Goal: Information Seeking & Learning: Learn about a topic

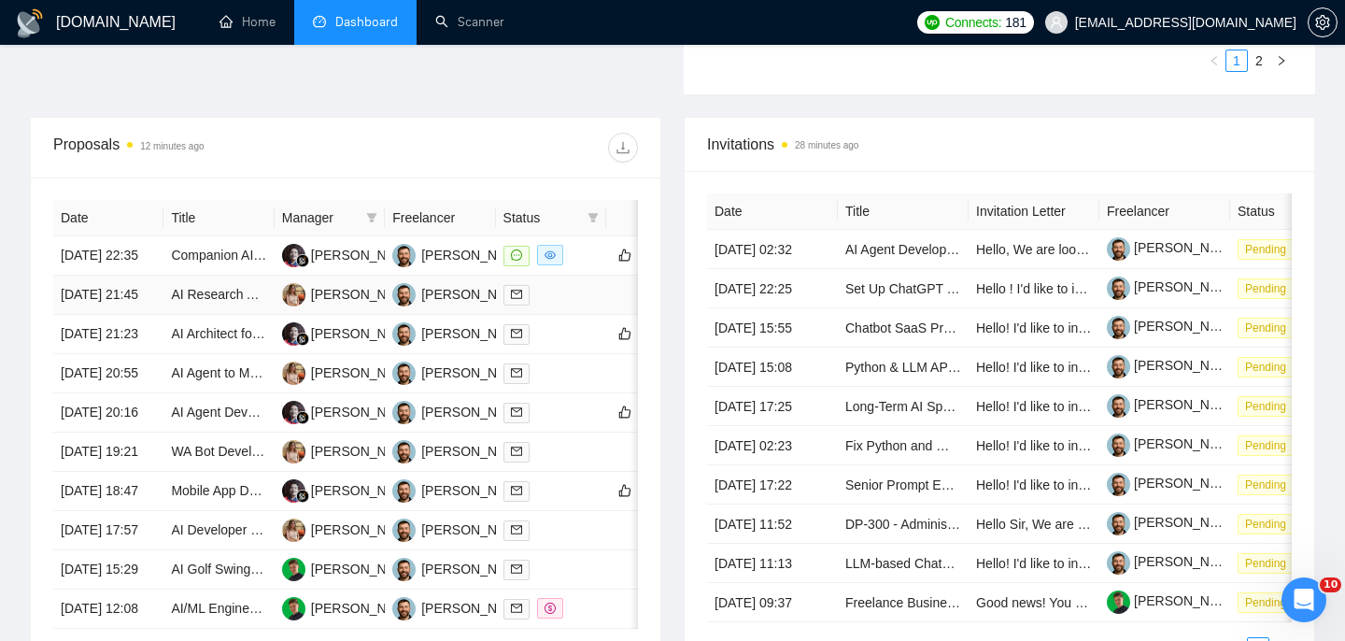
scroll to position [655, 0]
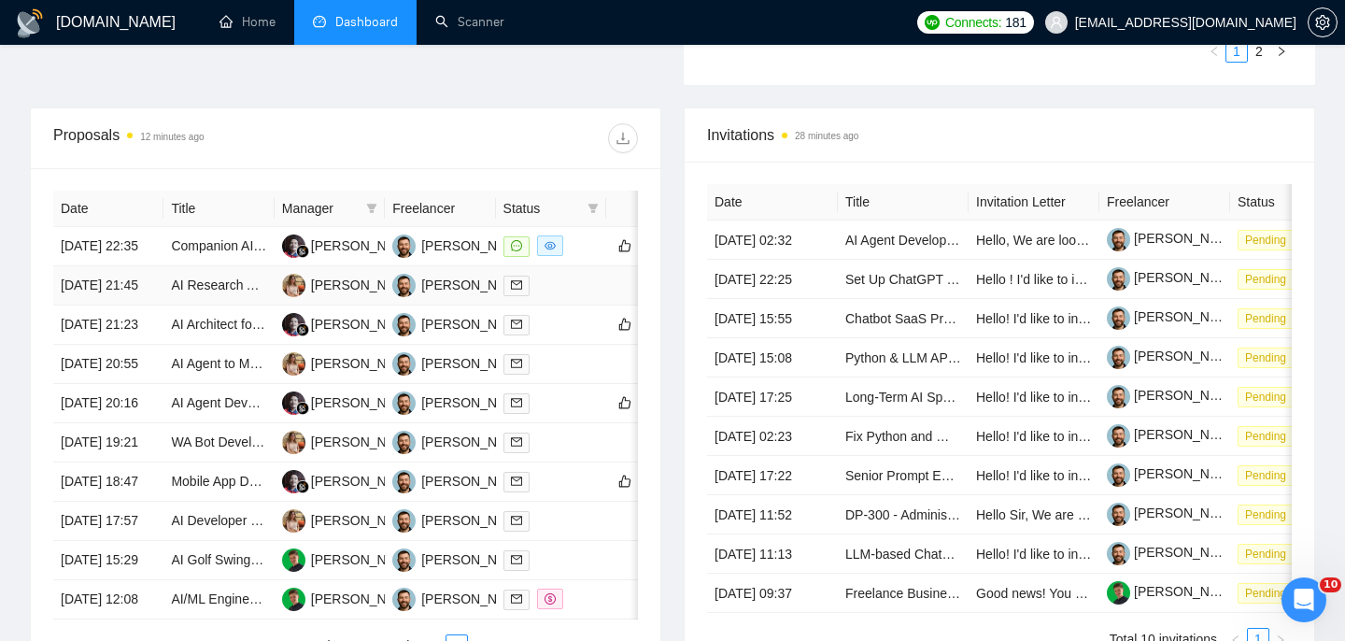
click at [148, 305] on td "[DATE] 21:45" at bounding box center [108, 285] width 110 height 39
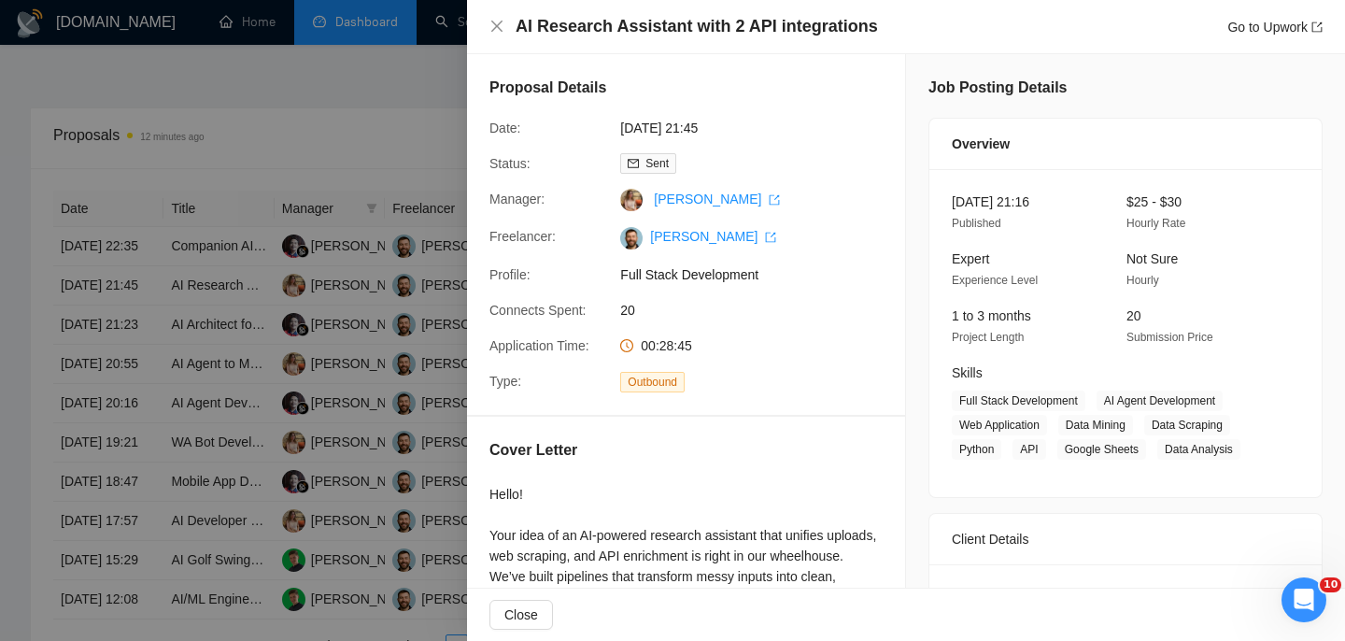
click at [577, 25] on h4 "AI Research Assistant with 2 API integrations" at bounding box center [696, 26] width 362 height 23
copy h4 "AI Research Assistant with 2 API integrations"
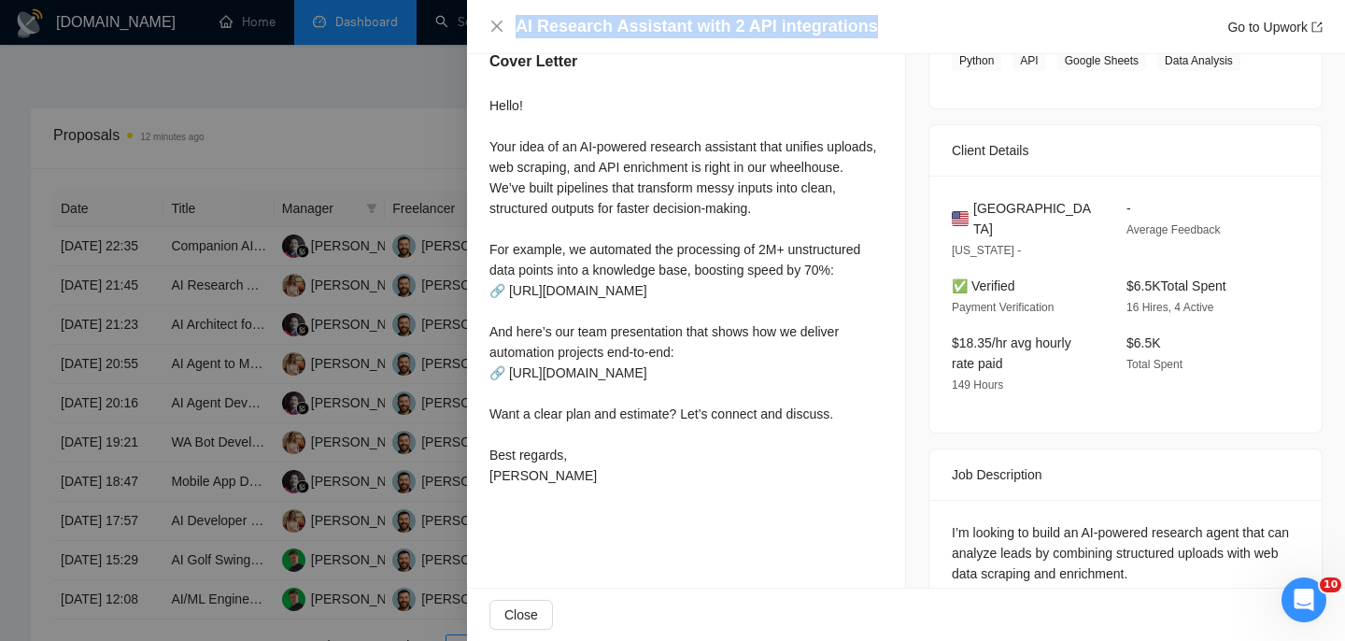
scroll to position [390, 0]
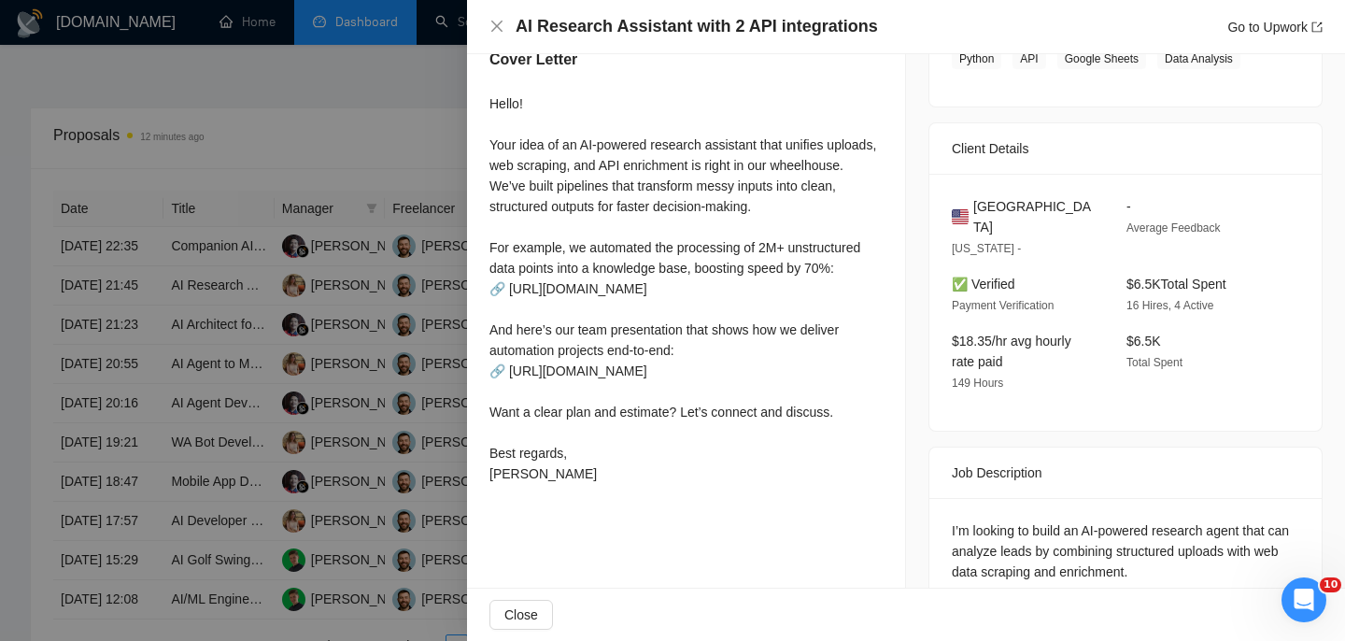
click at [1025, 208] on span "[GEOGRAPHIC_DATA]" at bounding box center [1034, 216] width 123 height 41
copy span "[GEOGRAPHIC_DATA]"
click at [493, 29] on icon "close" at bounding box center [496, 26] width 11 height 11
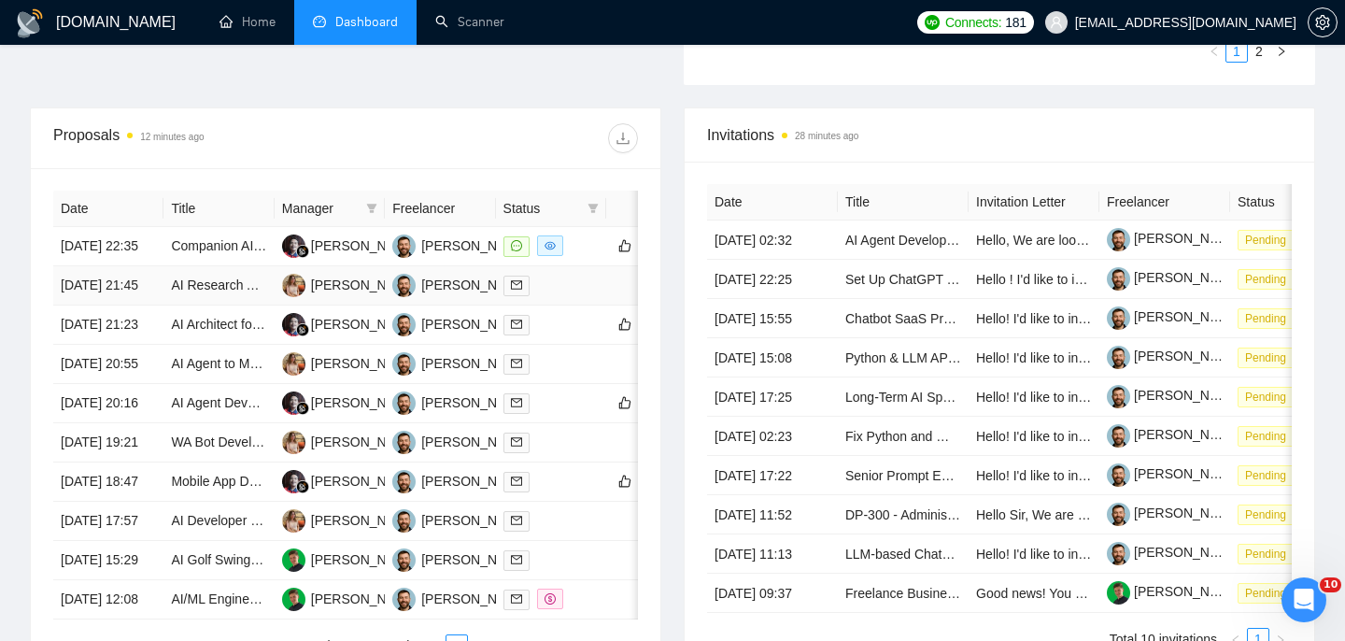
click at [143, 305] on td "[DATE] 21:45" at bounding box center [108, 285] width 110 height 39
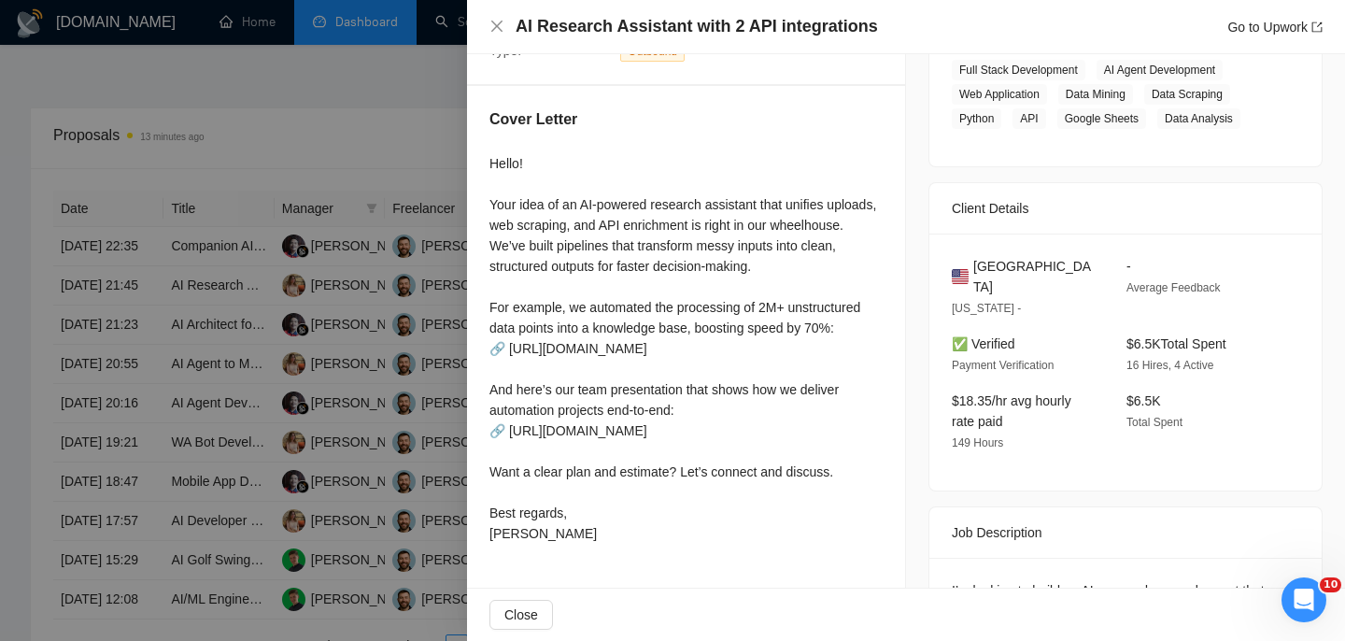
scroll to position [429, 0]
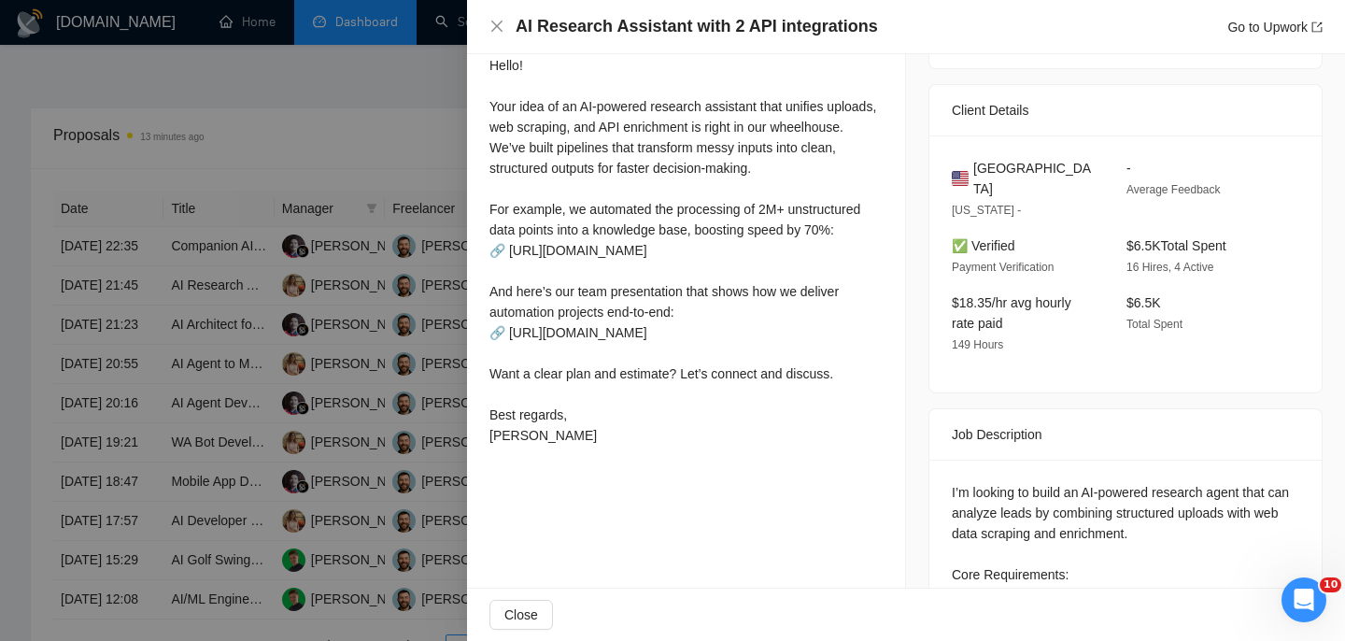
click at [210, 191] on div at bounding box center [672, 320] width 1345 height 641
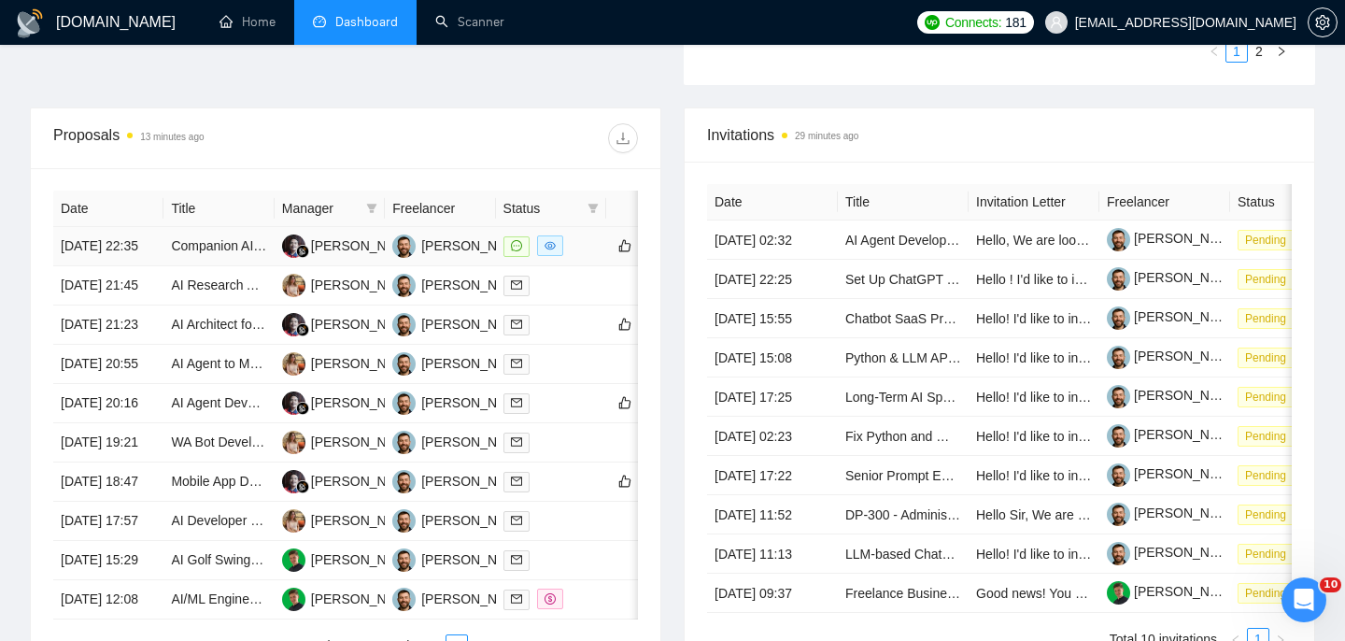
click at [122, 244] on td "[DATE] 22:35" at bounding box center [108, 246] width 110 height 39
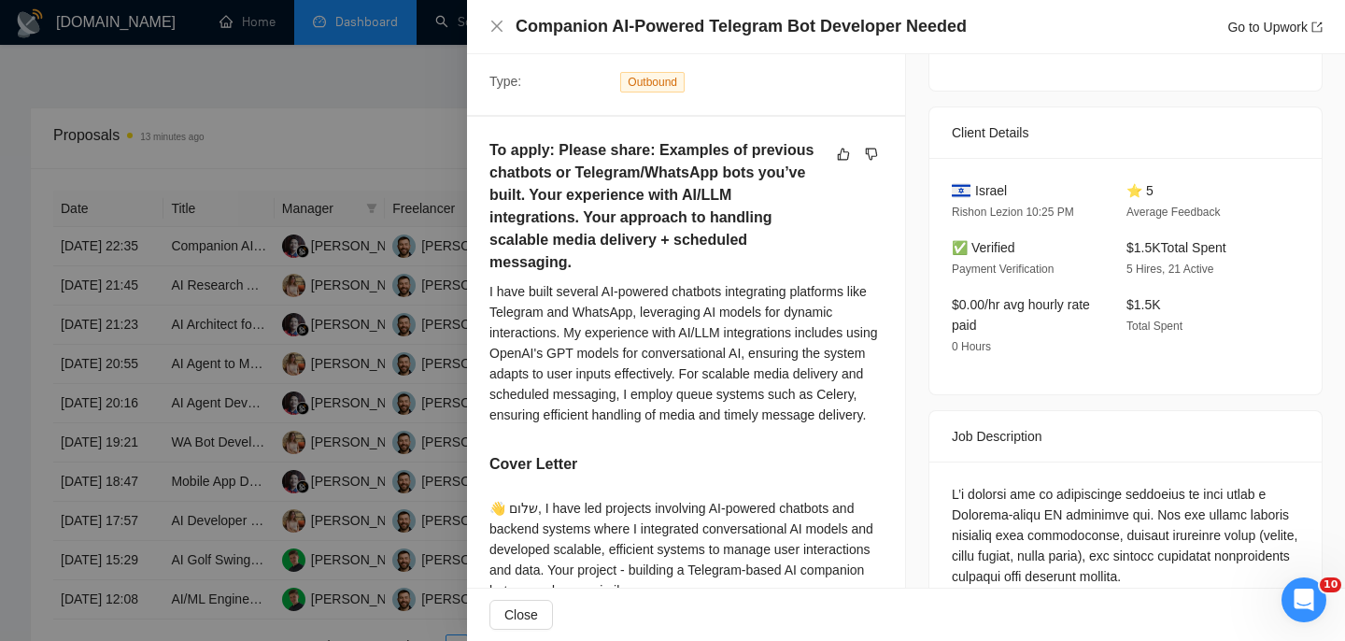
click at [598, 27] on h4 "Companion AI-Powered Telegram Bot Developer Needed" at bounding box center [740, 26] width 451 height 23
copy h4 "Companion AI-Powered Telegram Bot Developer Needed"
click at [500, 29] on icon "close" at bounding box center [496, 26] width 15 height 15
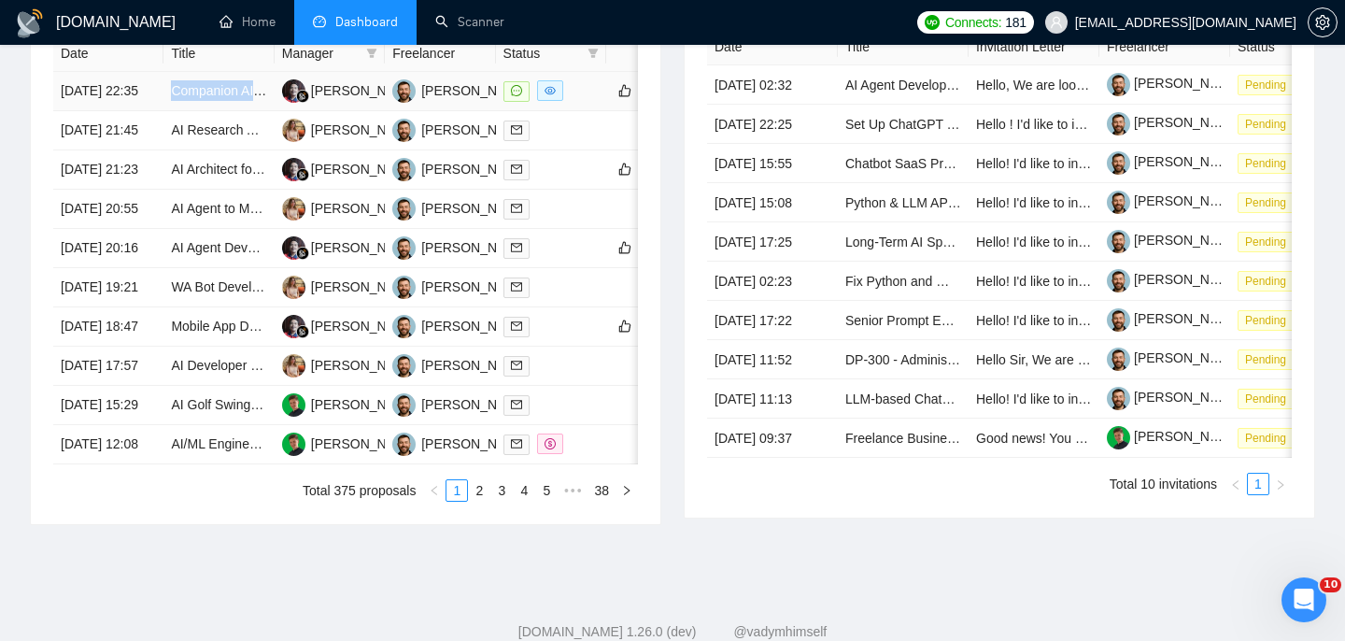
scroll to position [1037, 0]
